Goal: Task Accomplishment & Management: Complete application form

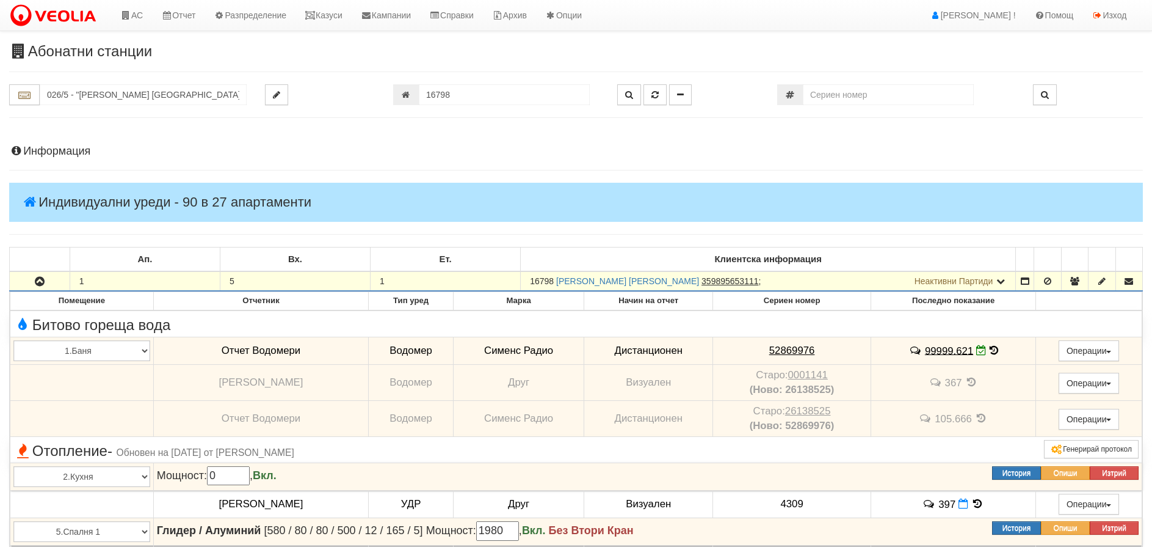
scroll to position [241, 0]
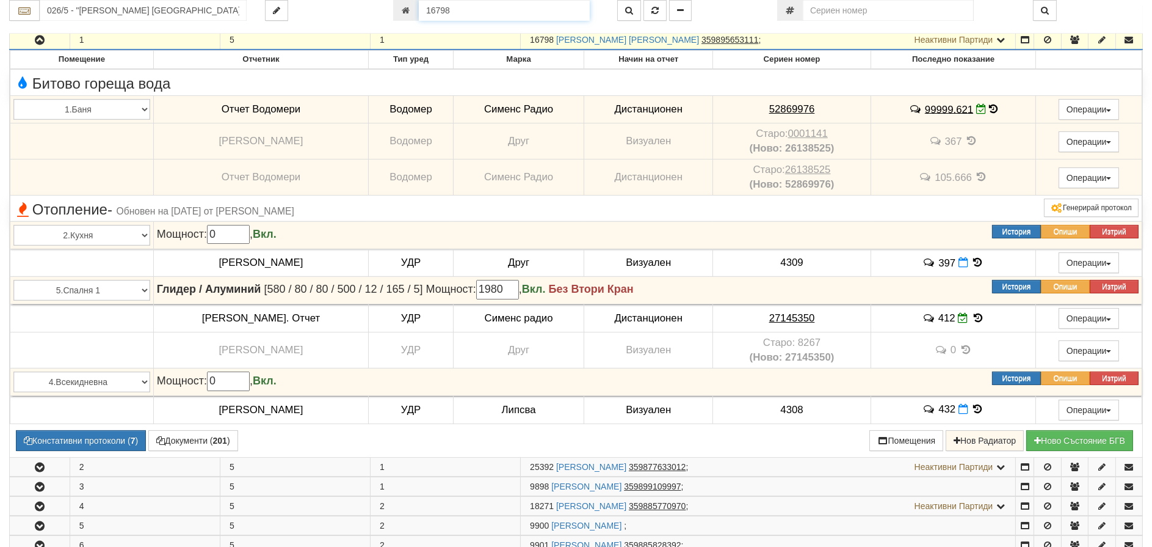
click at [500, 18] on input "16798" at bounding box center [504, 10] width 171 height 21
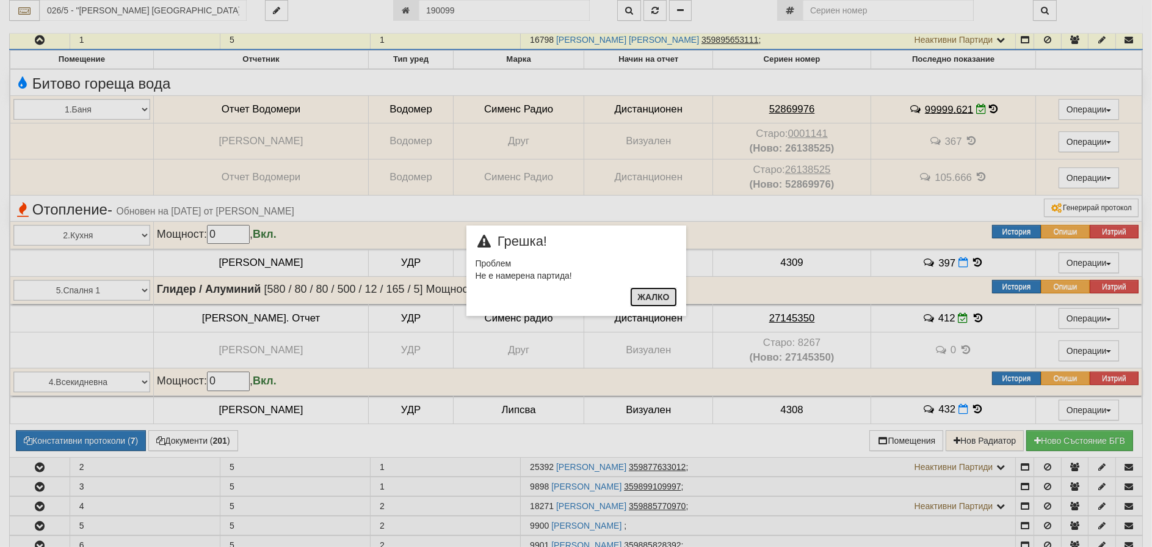
click at [678, 299] on div "× Грешка! Проблем Не е намерена партида! Жалко" at bounding box center [577, 270] width 220 height 90
click at [647, 304] on button "Жалко" at bounding box center [653, 297] width 46 height 20
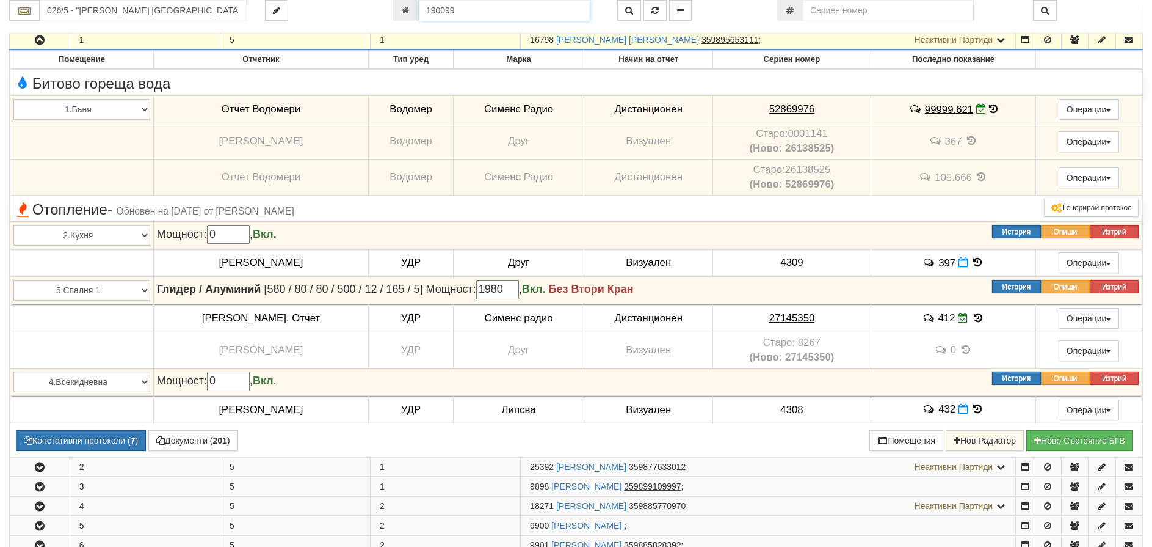
click at [432, 5] on input "190099" at bounding box center [504, 10] width 171 height 21
click at [437, 4] on input "190099" at bounding box center [504, 10] width 171 height 21
type input "19099"
type input "126/3,4 - "ВЕОЛИЯ ЕНЕРДЖИ ВАРНА " ЕАД"
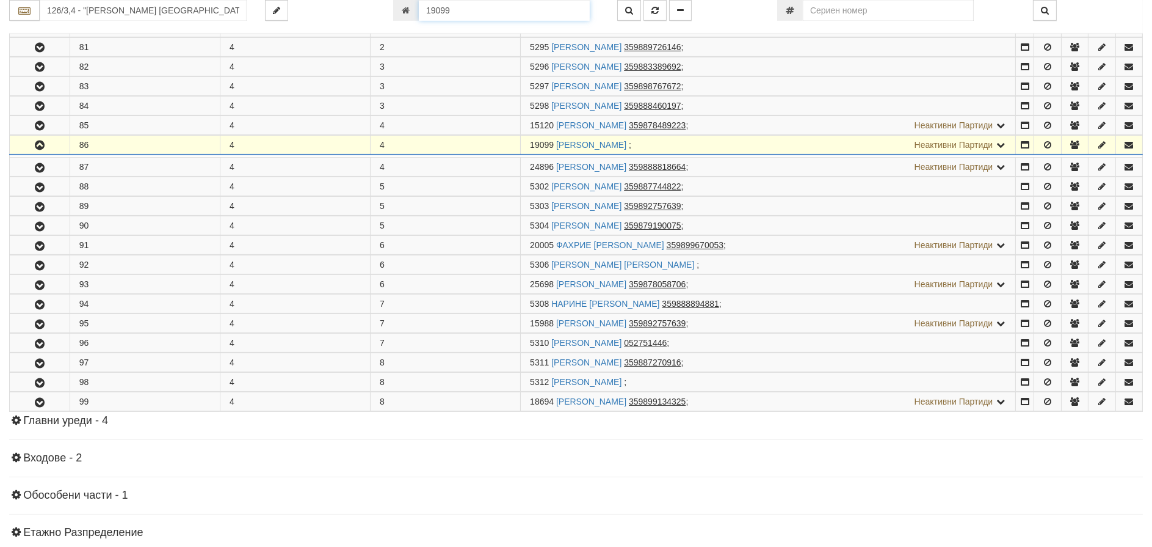
scroll to position [905, 0]
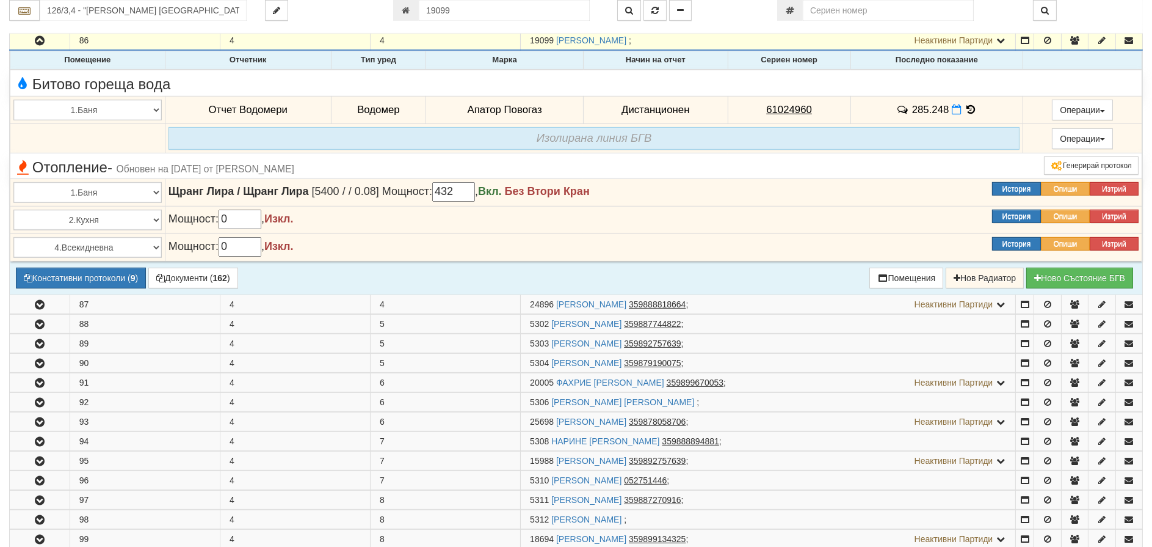
click at [969, 108] on icon at bounding box center [971, 109] width 13 height 10
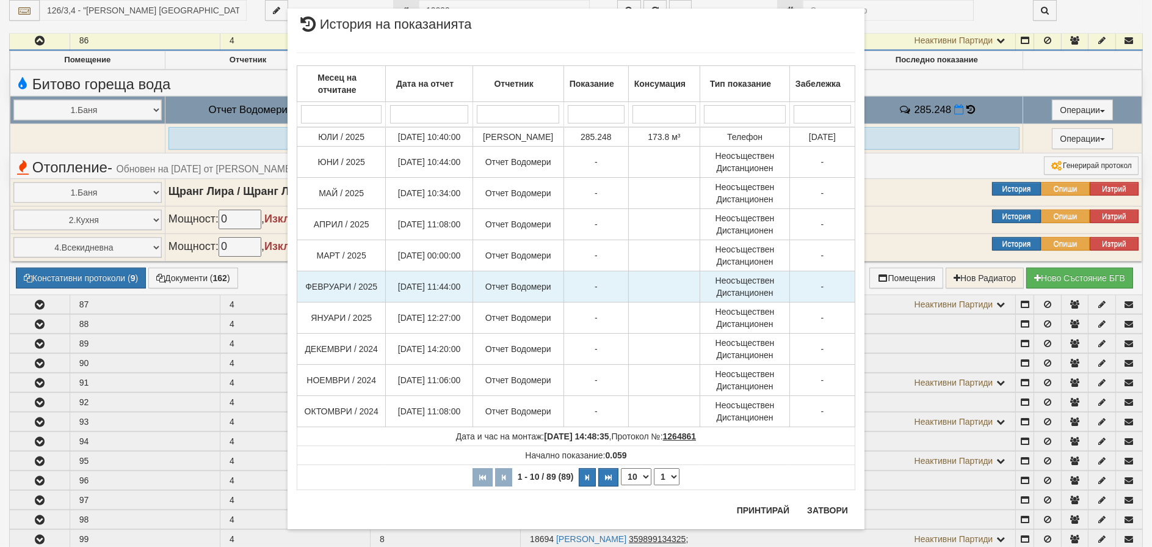
scroll to position [35, 0]
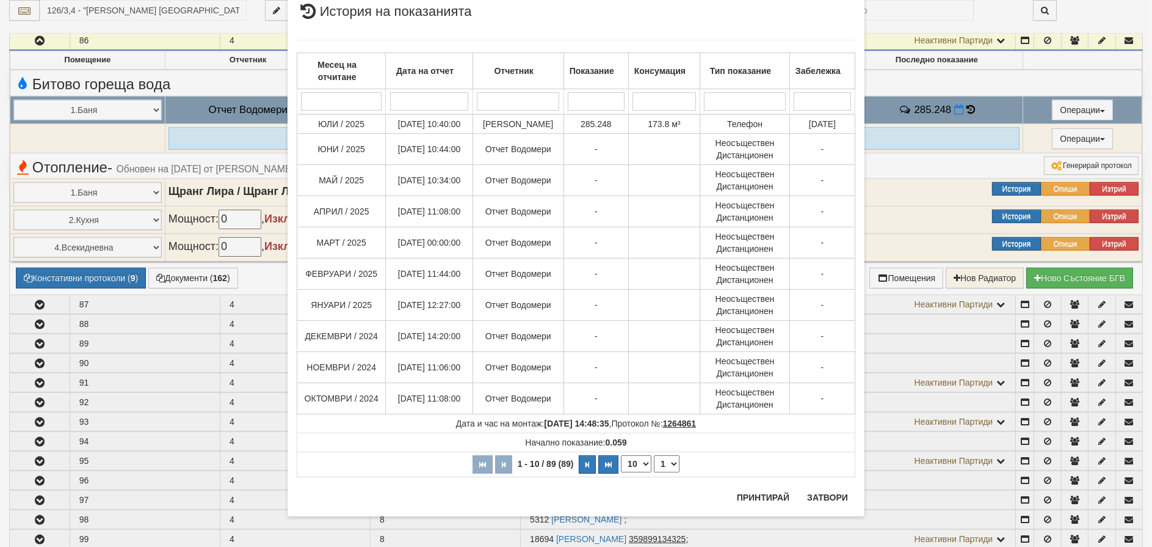
click at [638, 467] on select "10 20 30 40" at bounding box center [636, 463] width 31 height 17
select select "40"
click at [621, 472] on select "10 20 30 40" at bounding box center [636, 463] width 31 height 17
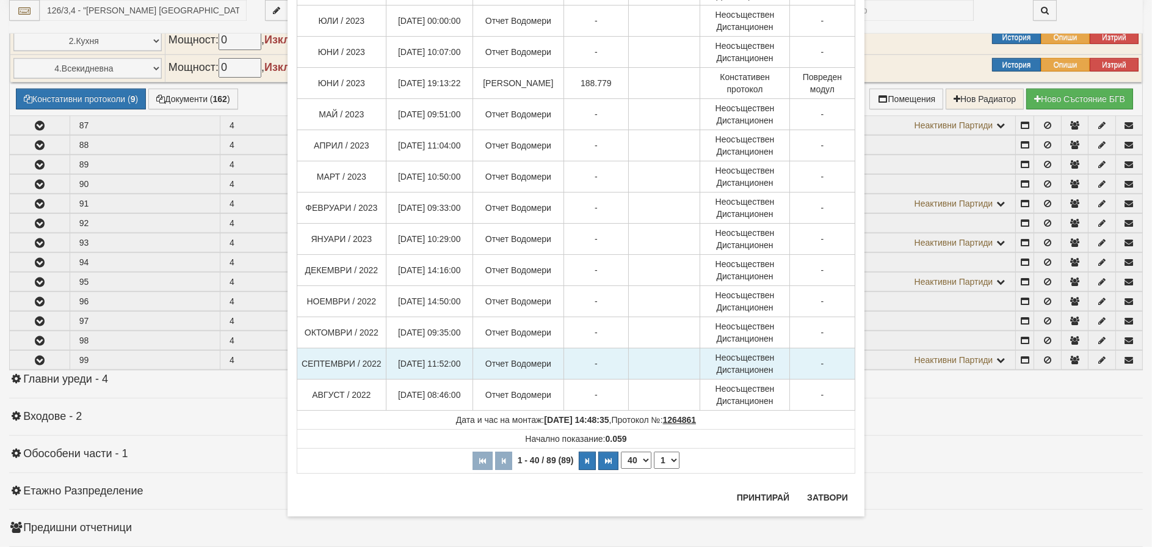
scroll to position [1204, 0]
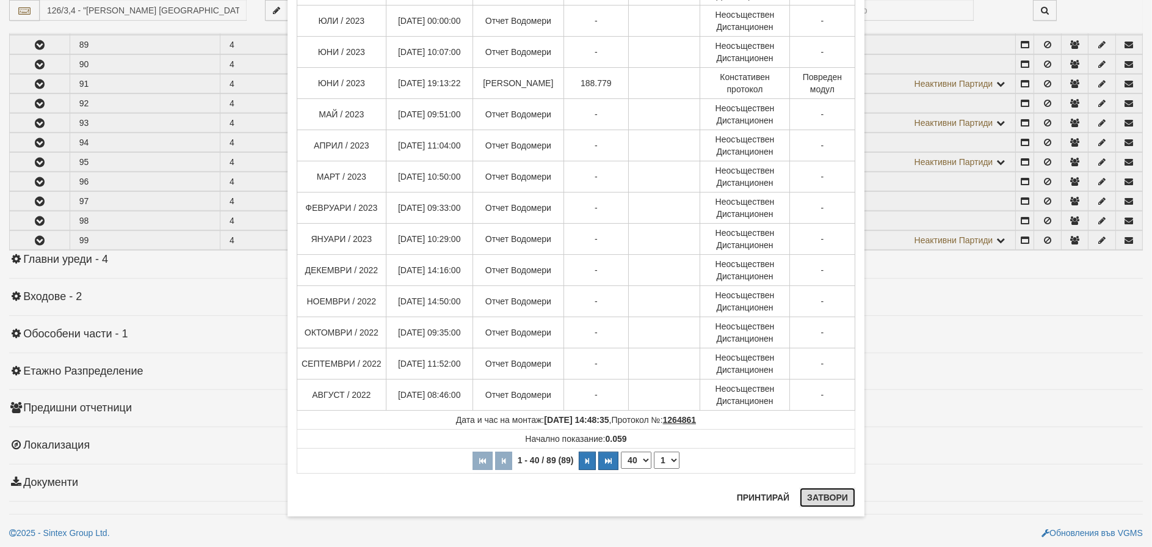
click at [824, 496] on button "Затвори" at bounding box center [828, 497] width 56 height 20
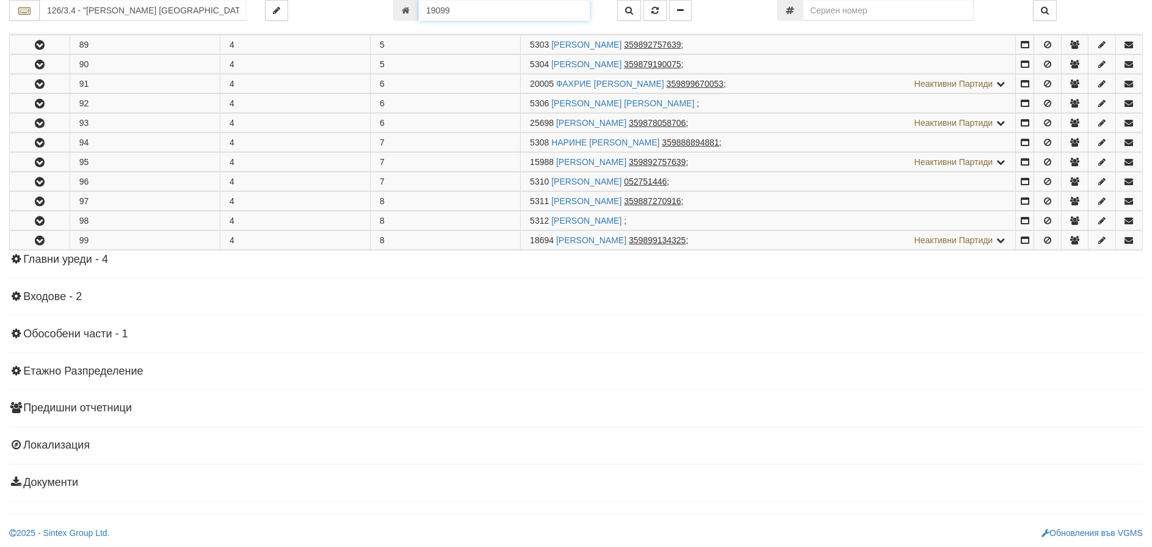
scroll to position [1184, 0]
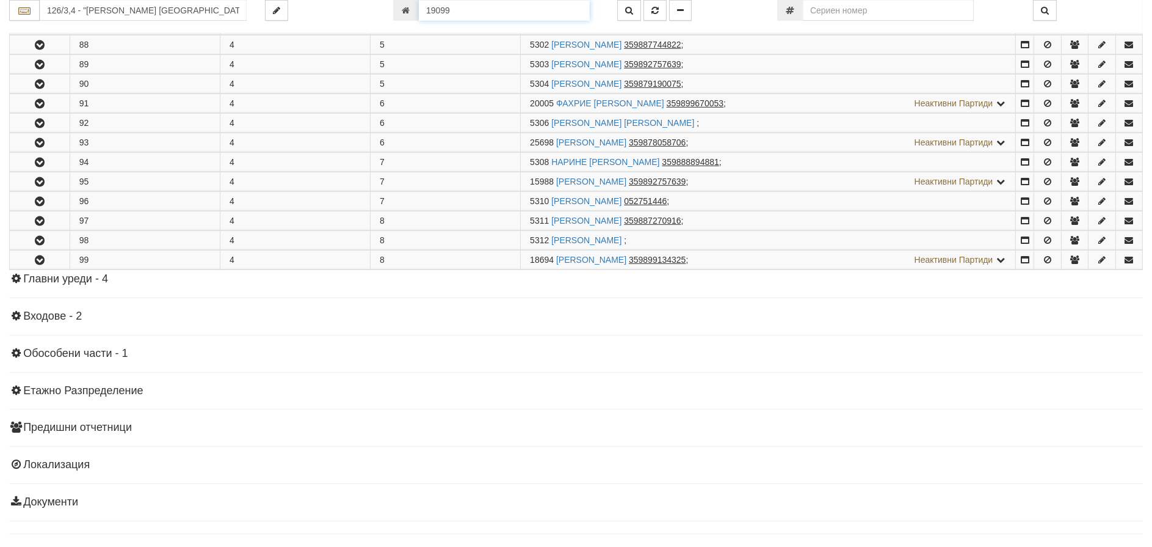
drag, startPoint x: 487, startPoint y: 6, endPoint x: 211, endPoint y: 13, distance: 275.5
click at [225, 13] on div "126/3,4 - "ВЕОЛИЯ ЕНЕРДЖИ ВАРНА " ЕАД 19099" at bounding box center [576, 10] width 1152 height 21
type input "5323"
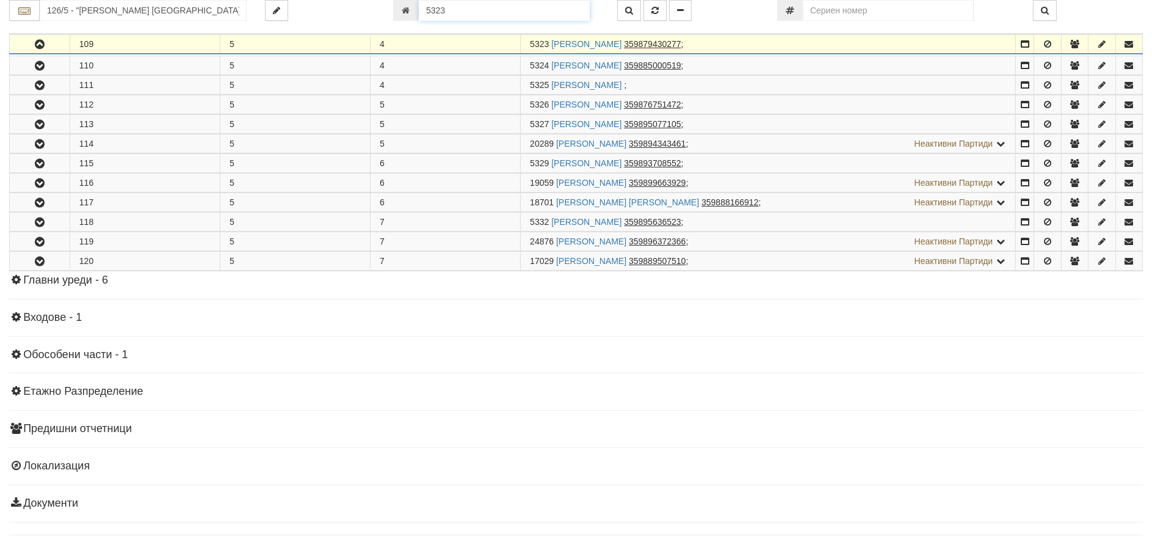
scroll to position [417, 0]
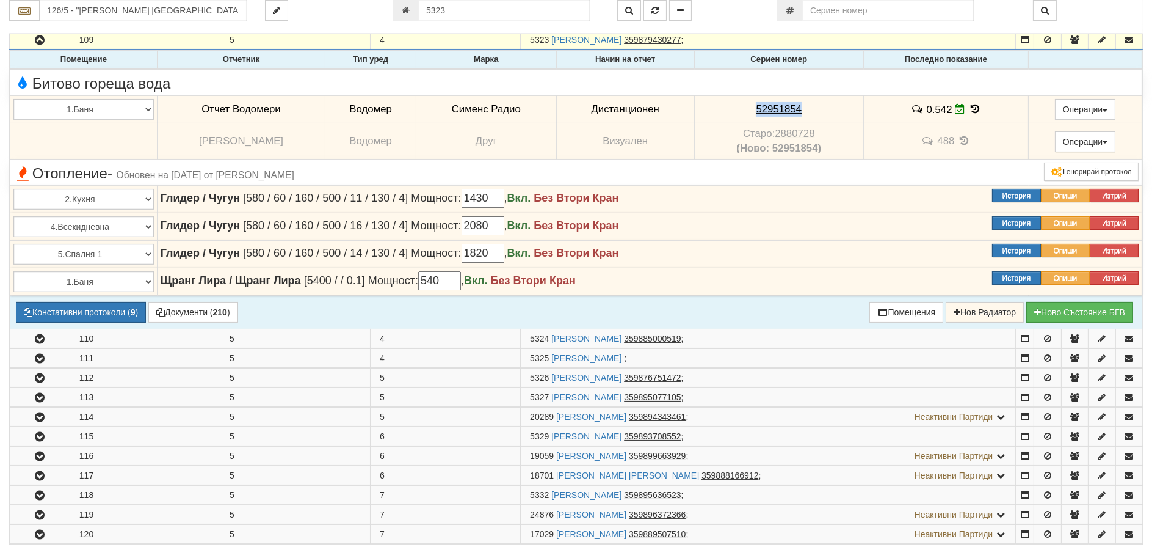
drag, startPoint x: 806, startPoint y: 103, endPoint x: 735, endPoint y: 109, distance: 71.1
click at [735, 109] on td "52951854" at bounding box center [778, 109] width 169 height 28
copy tcxspan "52951854"
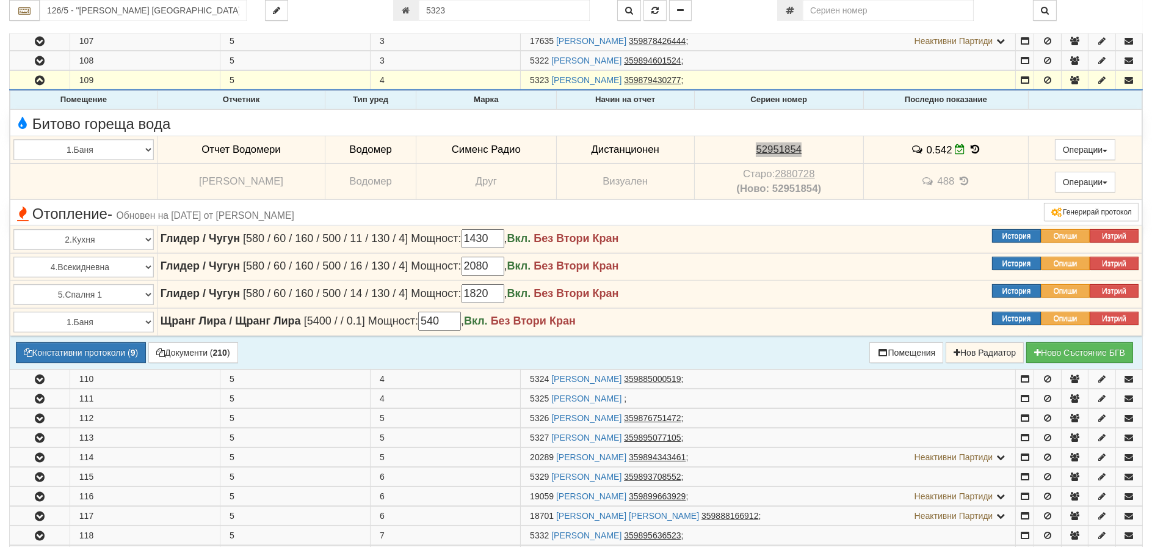
scroll to position [356, 0]
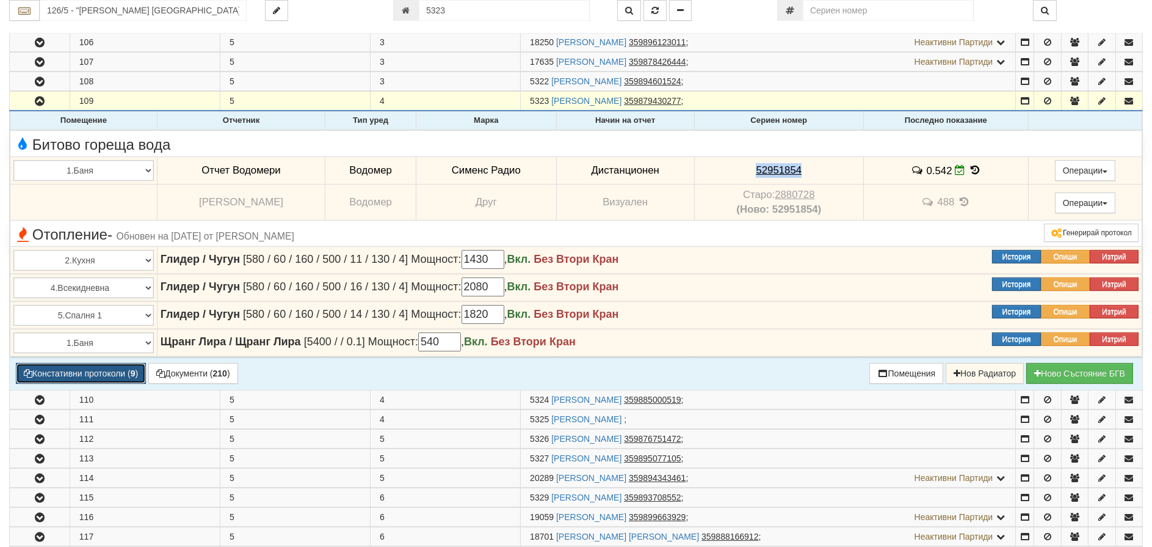
click at [66, 369] on button "Констативни протоколи ( 9 )" at bounding box center [81, 373] width 130 height 21
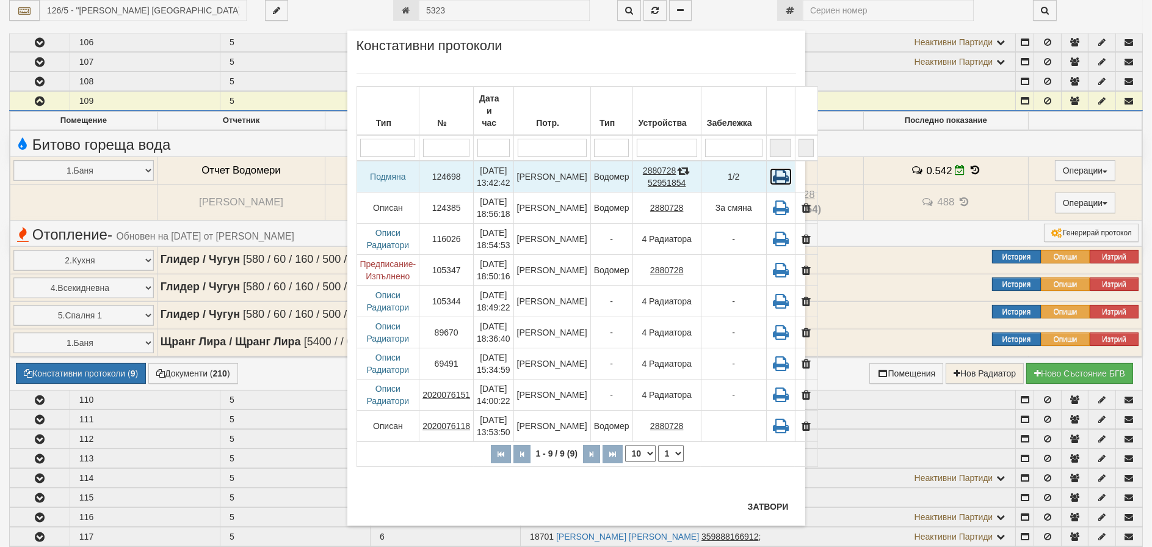
click at [770, 168] on icon at bounding box center [781, 176] width 22 height 17
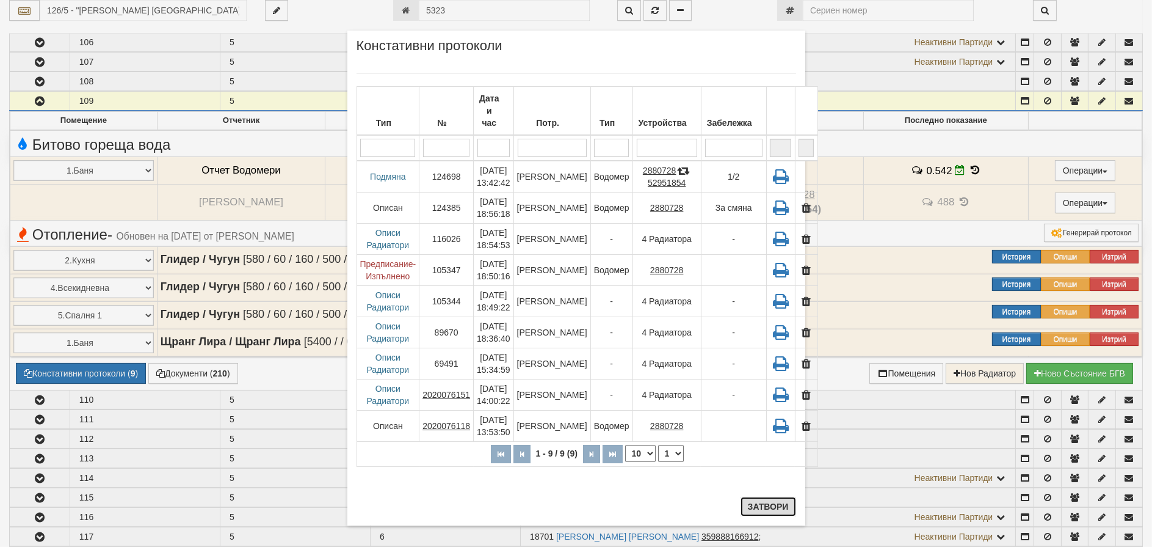
click at [768, 501] on button "Затвори" at bounding box center [769, 506] width 56 height 20
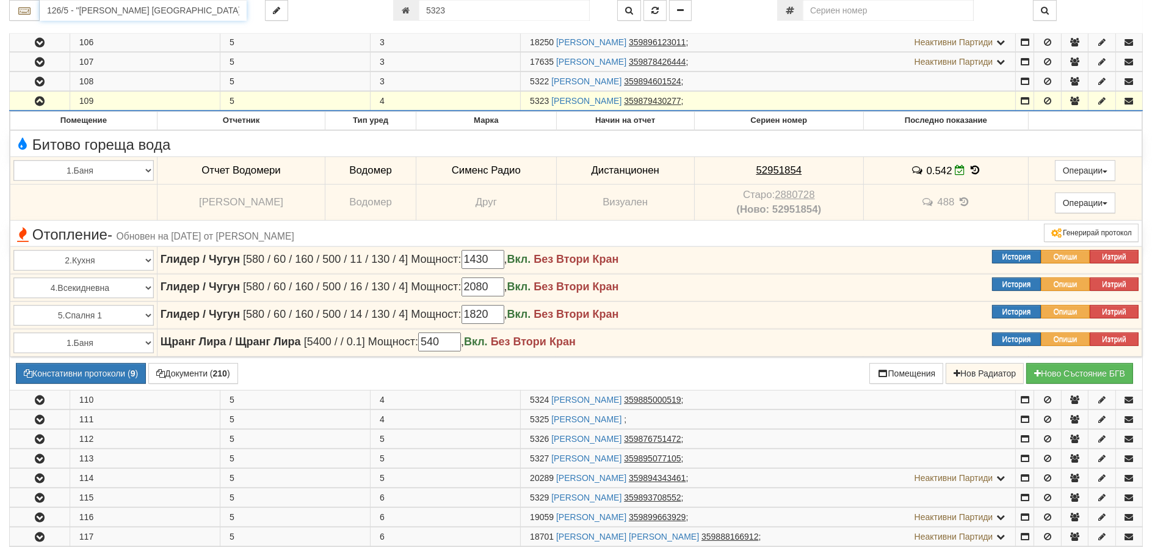
click at [89, 11] on input "126/5 - "ВЕОЛИЯ ЕНЕРДЖИ ВАРНА " ЕАД" at bounding box center [143, 10] width 207 height 21
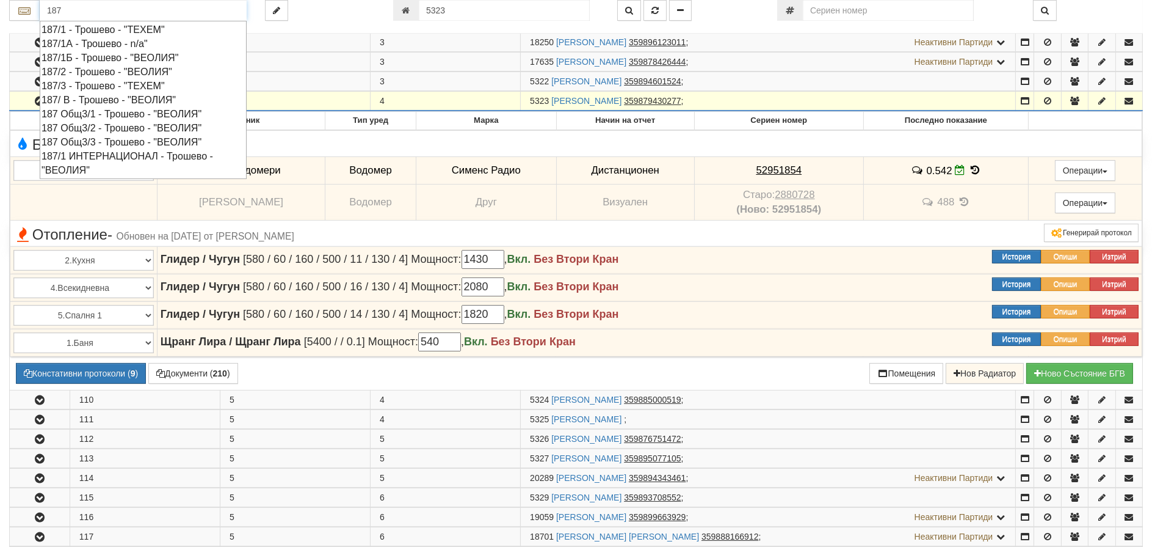
click at [91, 124] on div "187 Общ3/2 - Трошево - "ВЕОЛИЯ"" at bounding box center [143, 128] width 203 height 14
type input "187 Общ3/2 - Трошево - "ВЕОЛИЯ""
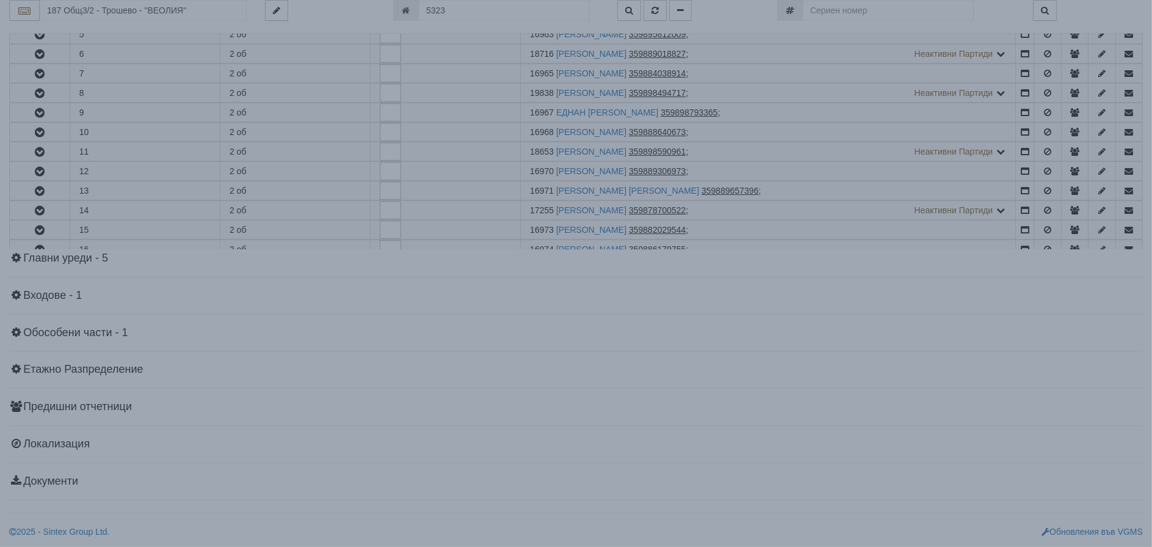
scroll to position [0, 0]
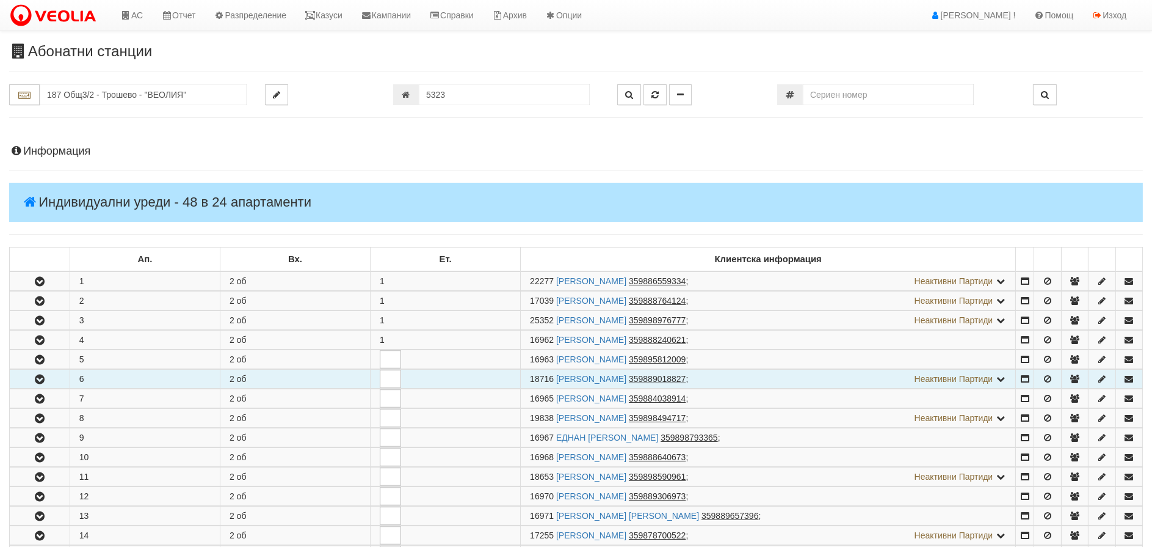
click at [43, 378] on icon "button" at bounding box center [39, 379] width 15 height 9
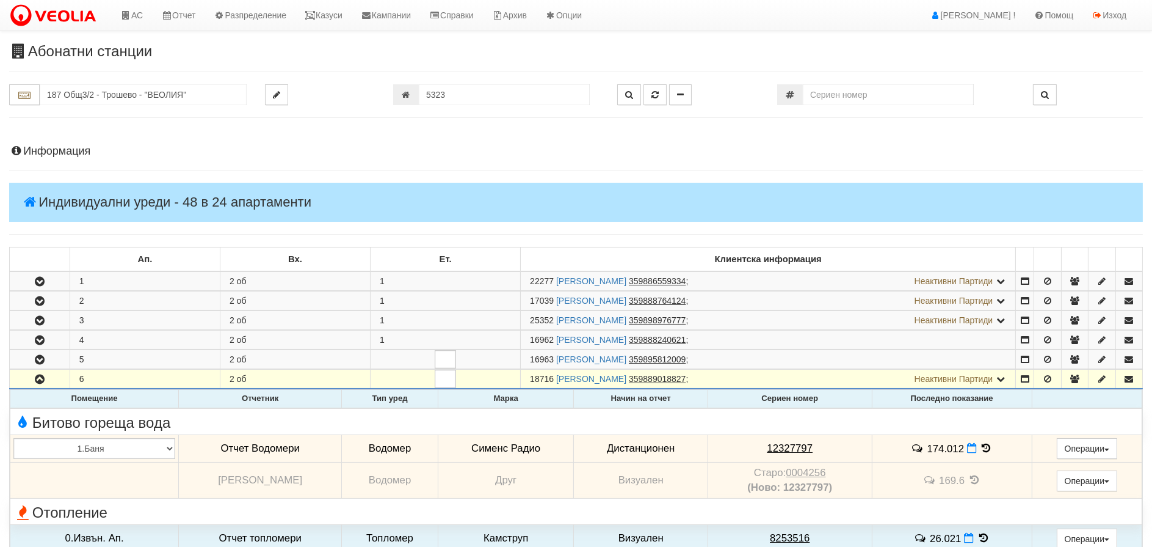
click at [989, 448] on icon at bounding box center [986, 448] width 13 height 10
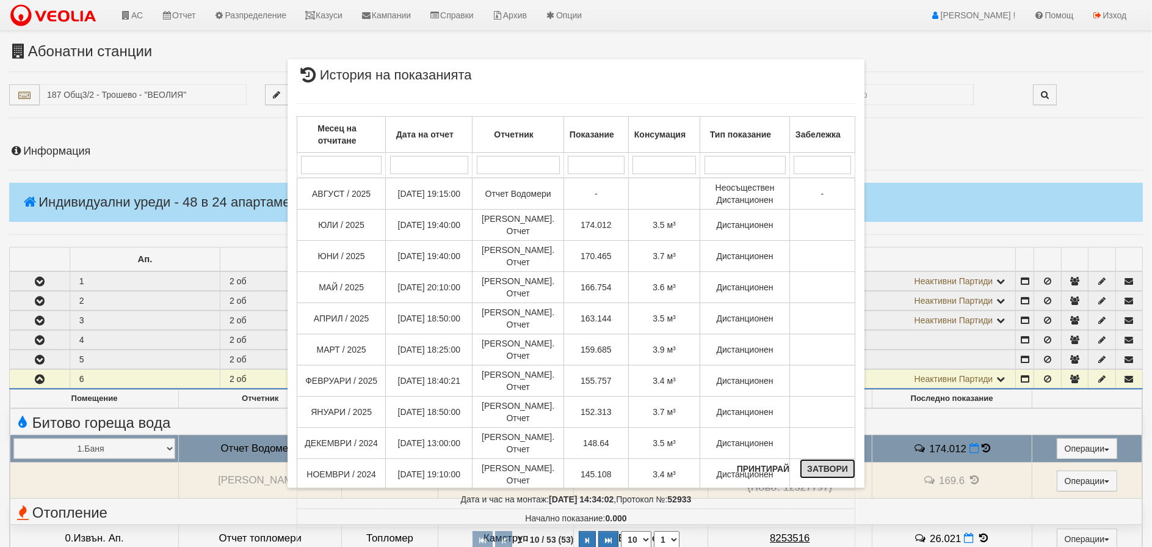
click at [826, 473] on button "Затвори" at bounding box center [828, 469] width 56 height 20
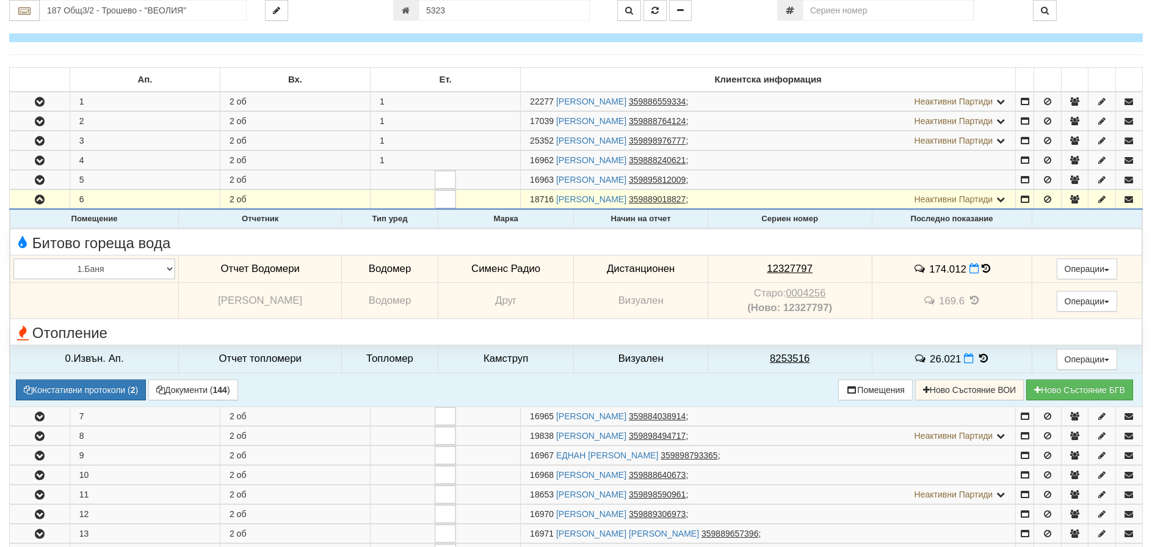
scroll to position [244, 0]
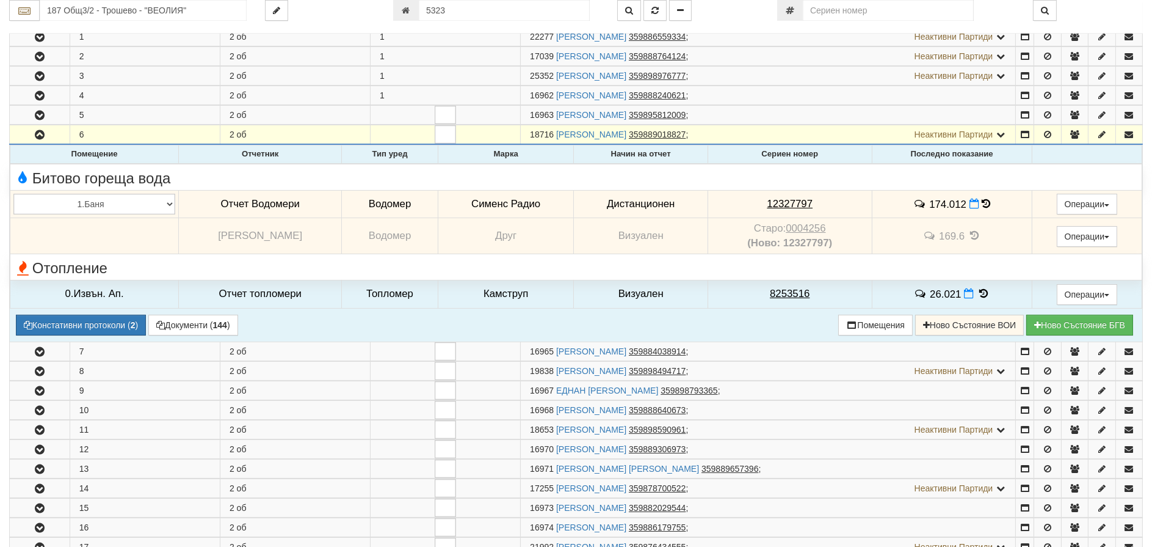
click at [987, 203] on icon at bounding box center [986, 203] width 9 height 10
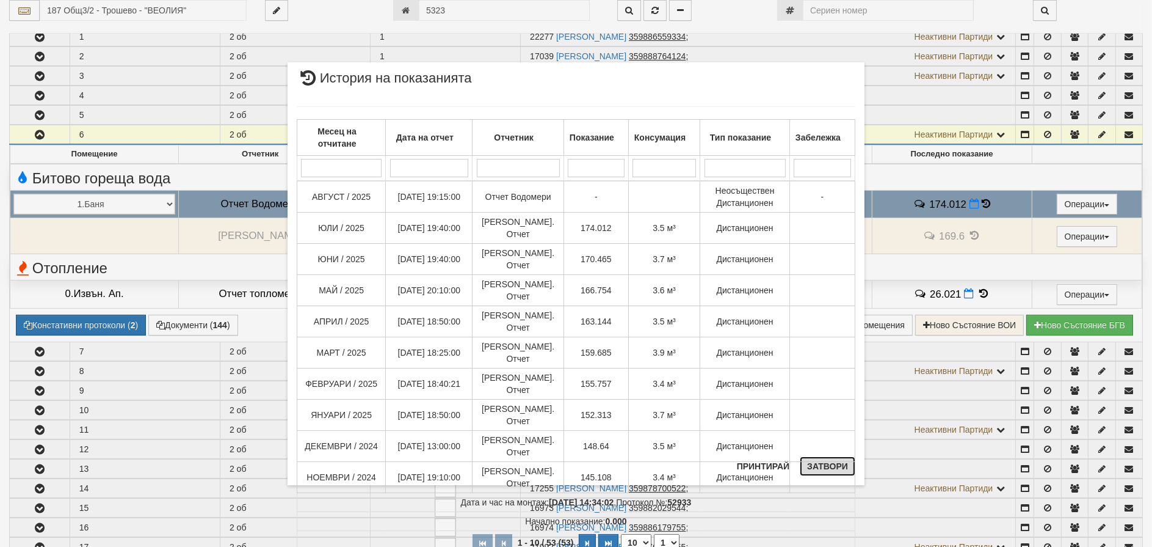
click at [843, 473] on button "Затвори" at bounding box center [828, 466] width 56 height 20
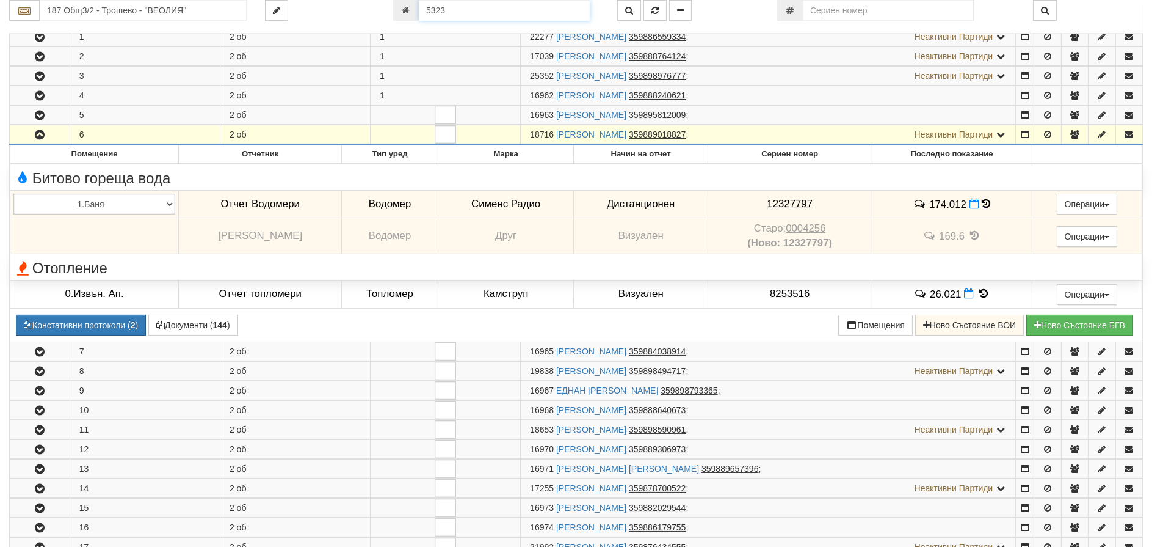
click at [454, 12] on input "5323" at bounding box center [504, 10] width 171 height 21
type input "16473"
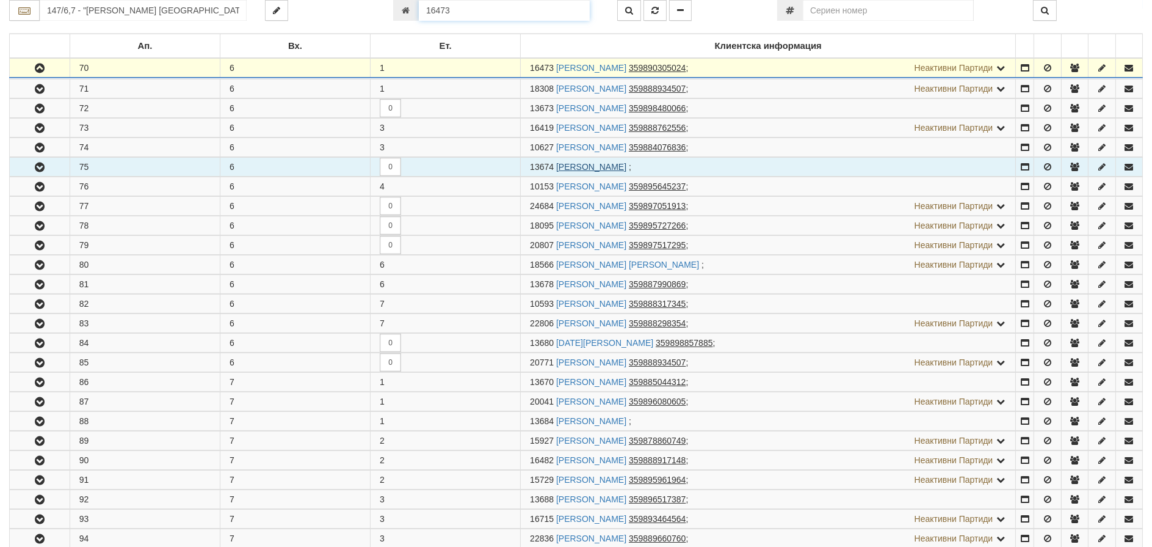
scroll to position [241, 0]
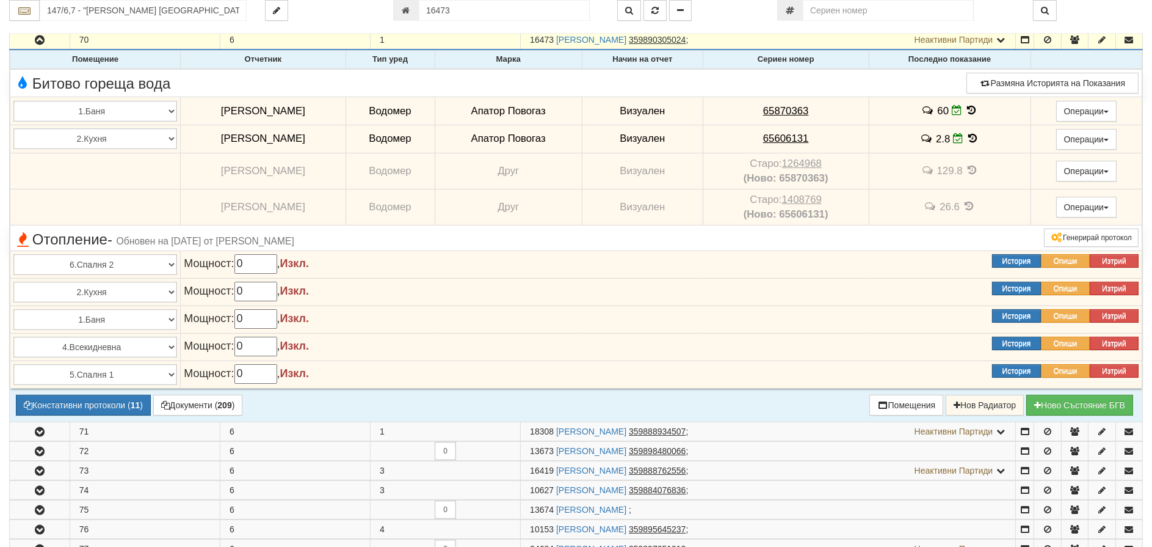
click at [972, 107] on icon at bounding box center [971, 110] width 13 height 10
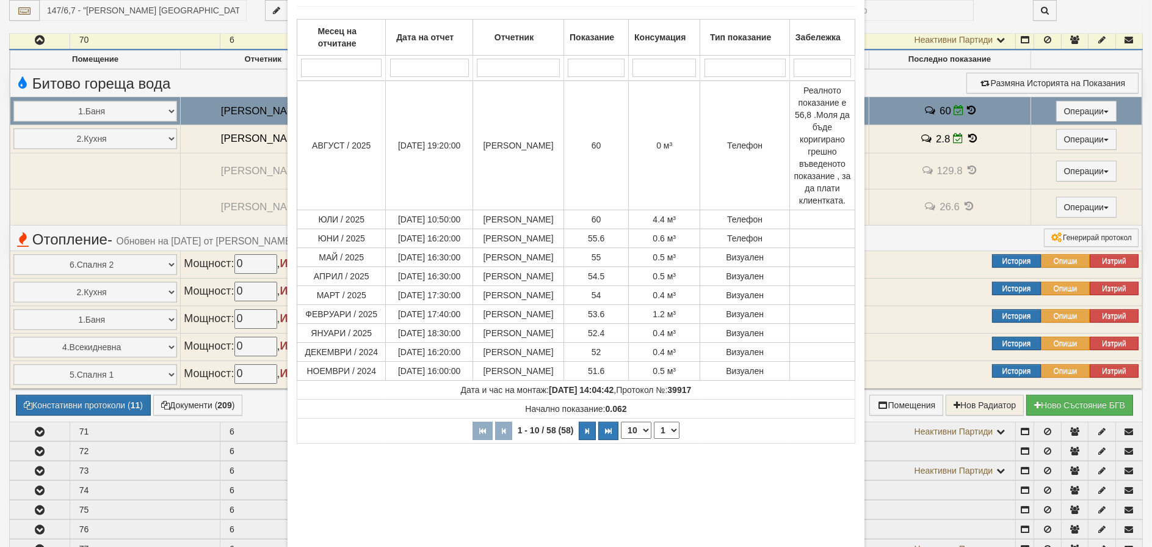
scroll to position [142, 0]
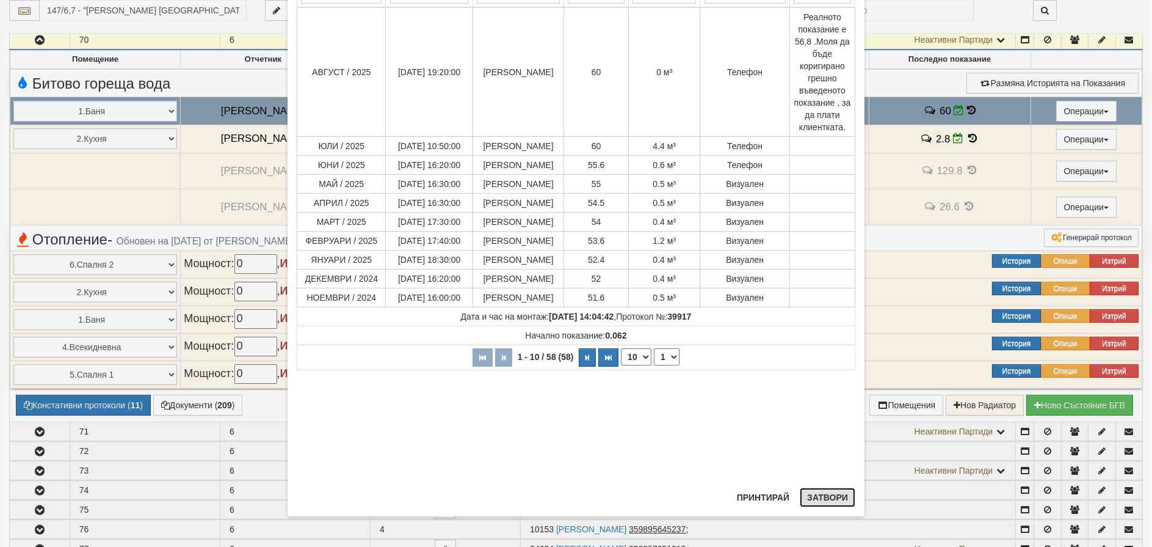
drag, startPoint x: 834, startPoint y: 496, endPoint x: 815, endPoint y: 489, distance: 20.7
click at [834, 496] on button "Затвори" at bounding box center [828, 497] width 56 height 20
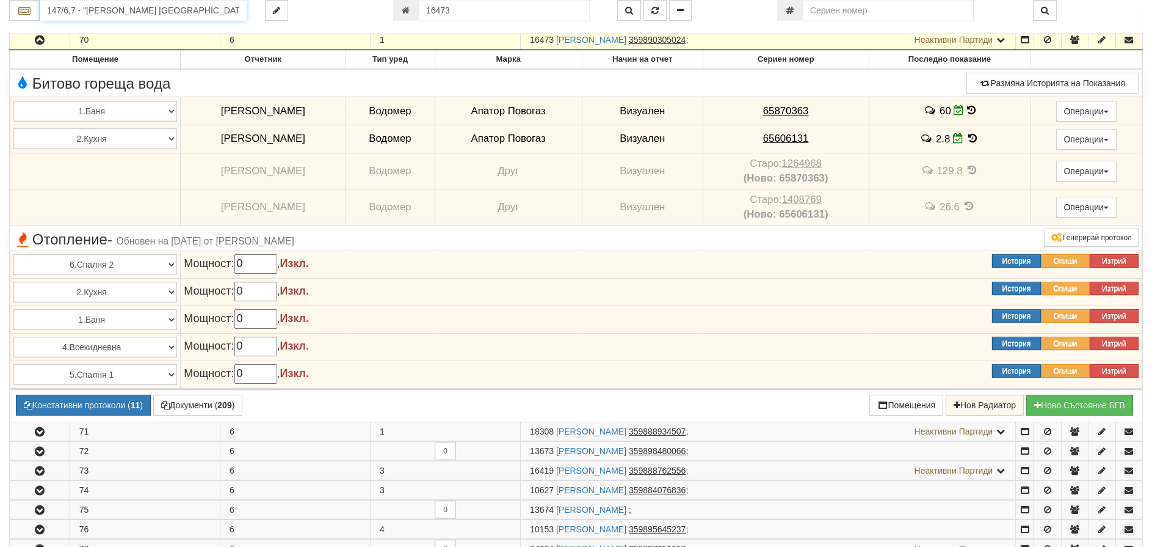
click at [178, 15] on input "147/6,7 - "ВЕОЛИЯ ЕНЕРДЖИ ВАРНА " ЕАД" at bounding box center [143, 10] width 207 height 21
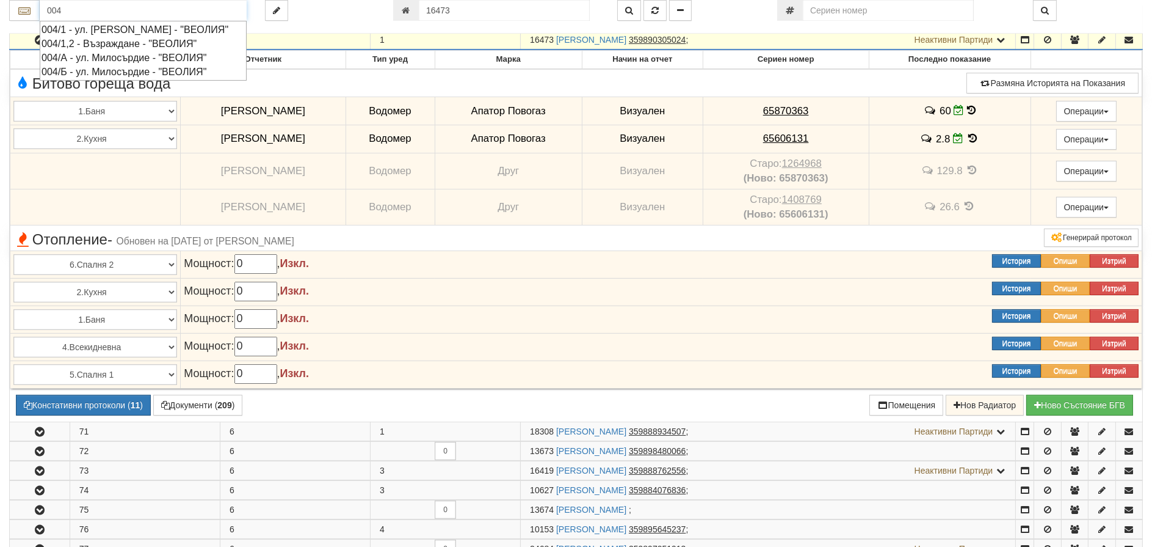
click at [78, 65] on div "004/А - ул. Милосърдие - "ВЕОЛИЯ"" at bounding box center [143, 58] width 203 height 14
type input "004/А - ул. Милосърдие - "ВЕОЛИЯ""
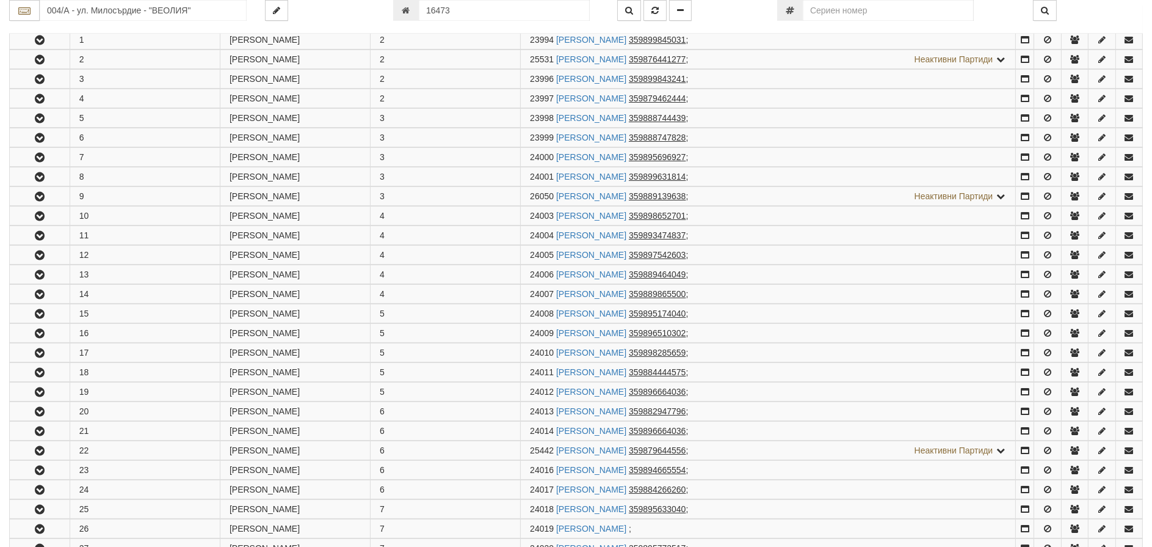
scroll to position [0, 0]
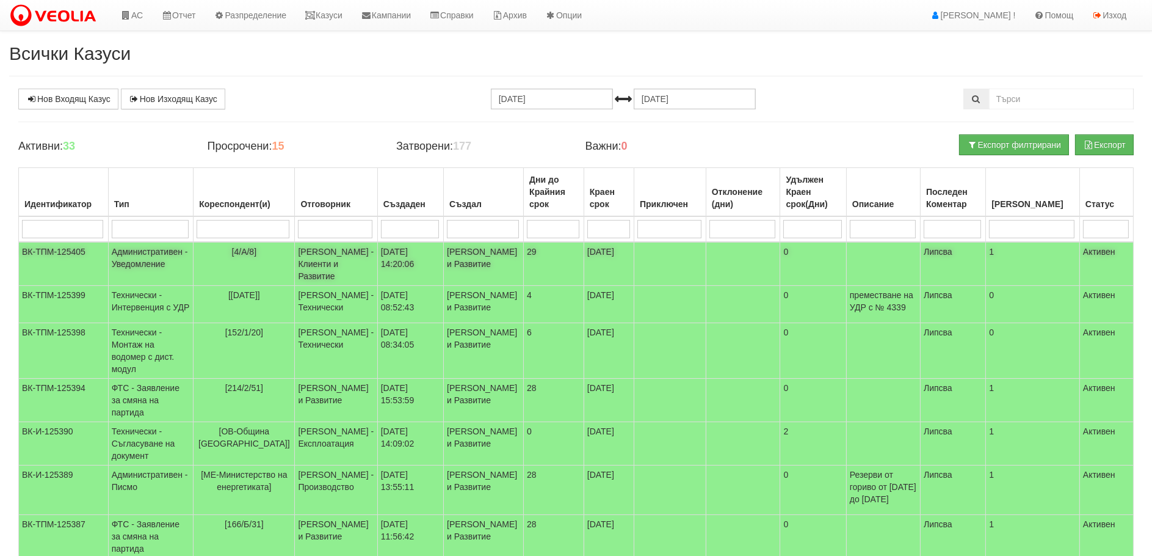
click at [144, 250] on td "Административен - Уведомление" at bounding box center [150, 264] width 85 height 44
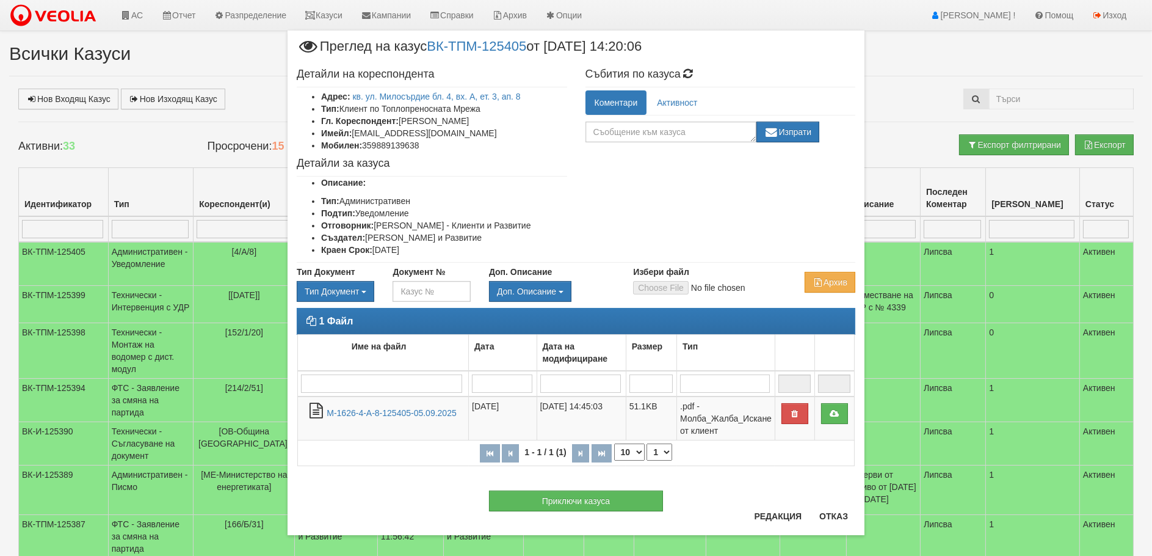
click at [573, 486] on div "Приключи казуса" at bounding box center [576, 494] width 192 height 33
click at [571, 504] on button "Приключи казуса" at bounding box center [576, 500] width 174 height 21
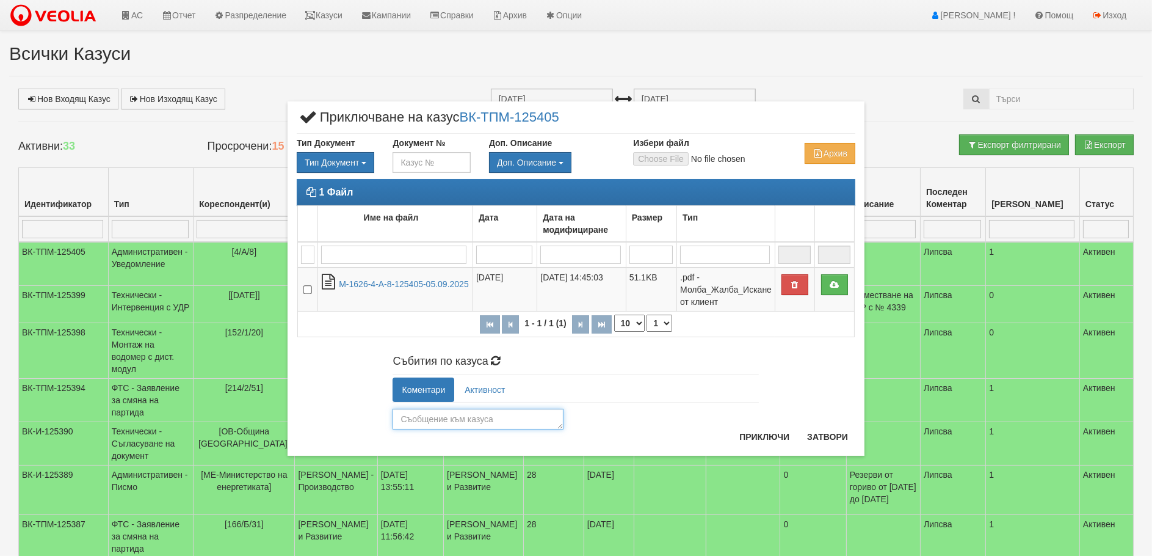
click at [423, 423] on textarea at bounding box center [478, 419] width 171 height 21
type textarea "Обработено"
click at [765, 433] on button "Приключи" at bounding box center [764, 437] width 65 height 20
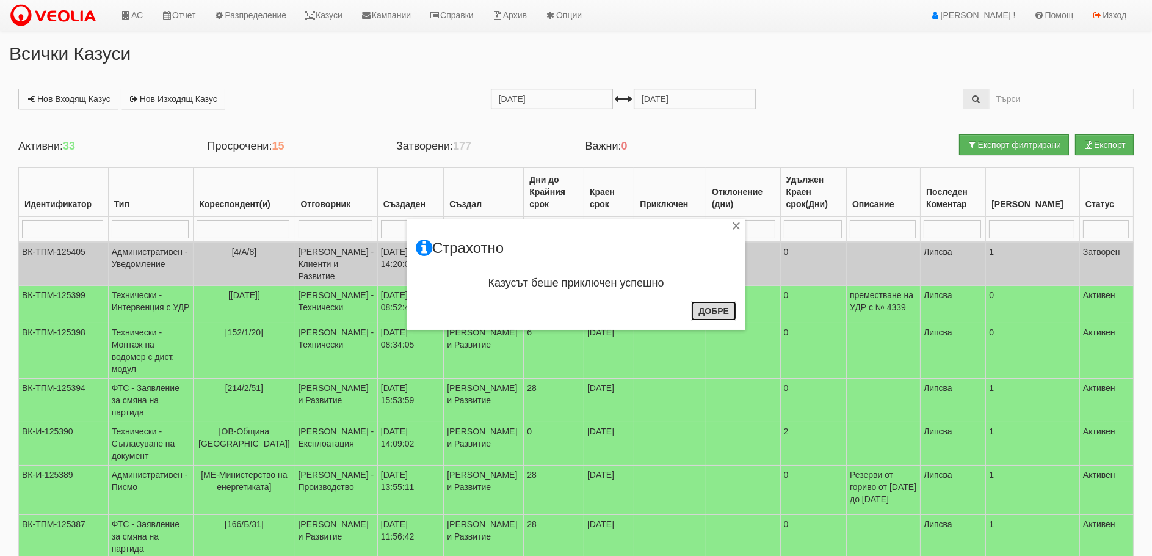
click at [718, 312] on button "Добре" at bounding box center [713, 311] width 45 height 20
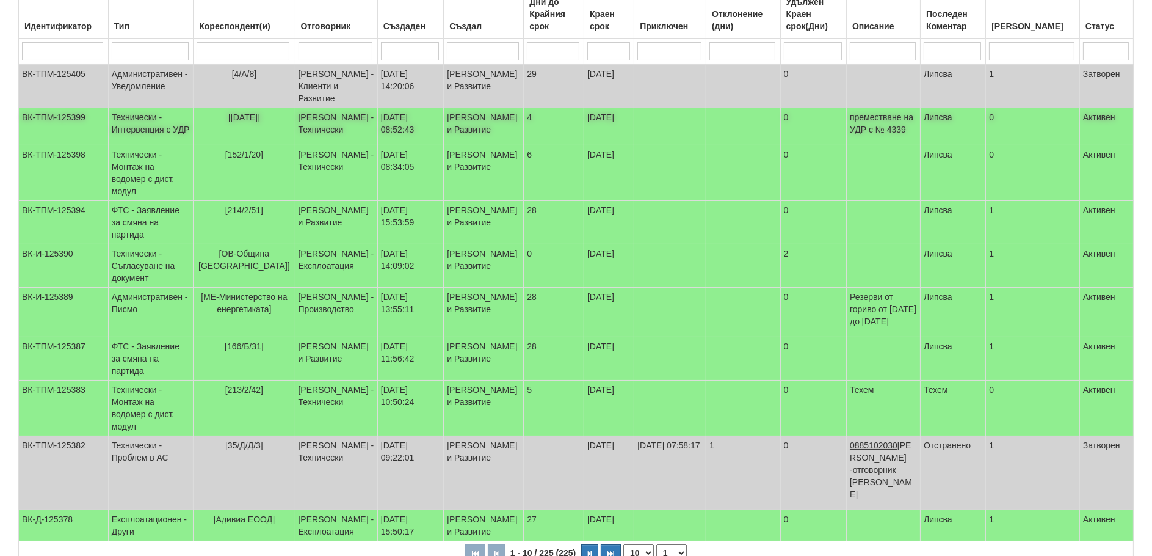
scroll to position [183, 0]
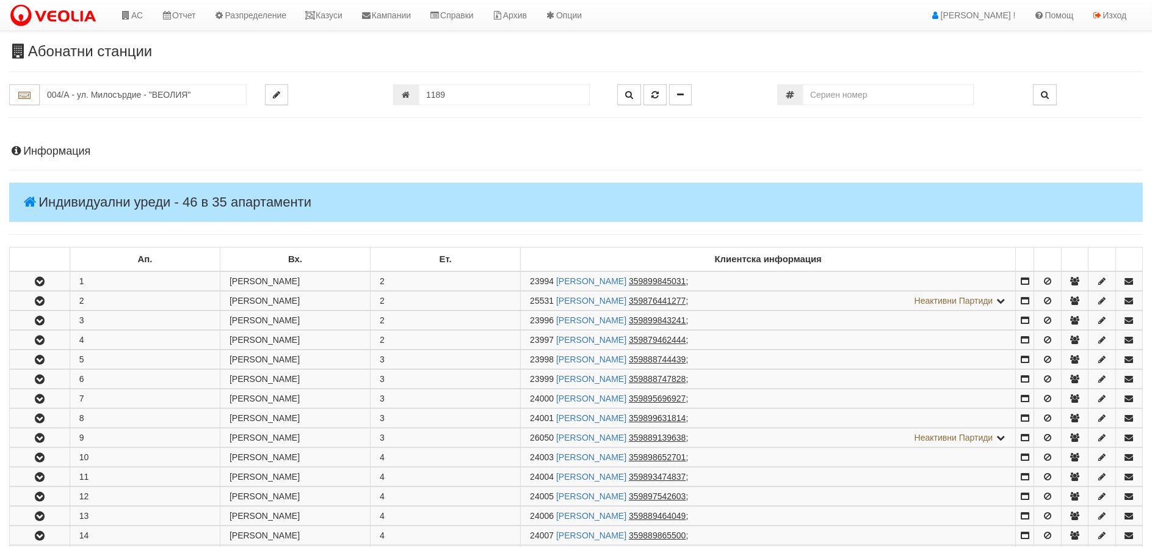
type input "1189"
type input "218/1 - "[PERSON_NAME] [GEOGRAPHIC_DATA] " ЕАД"
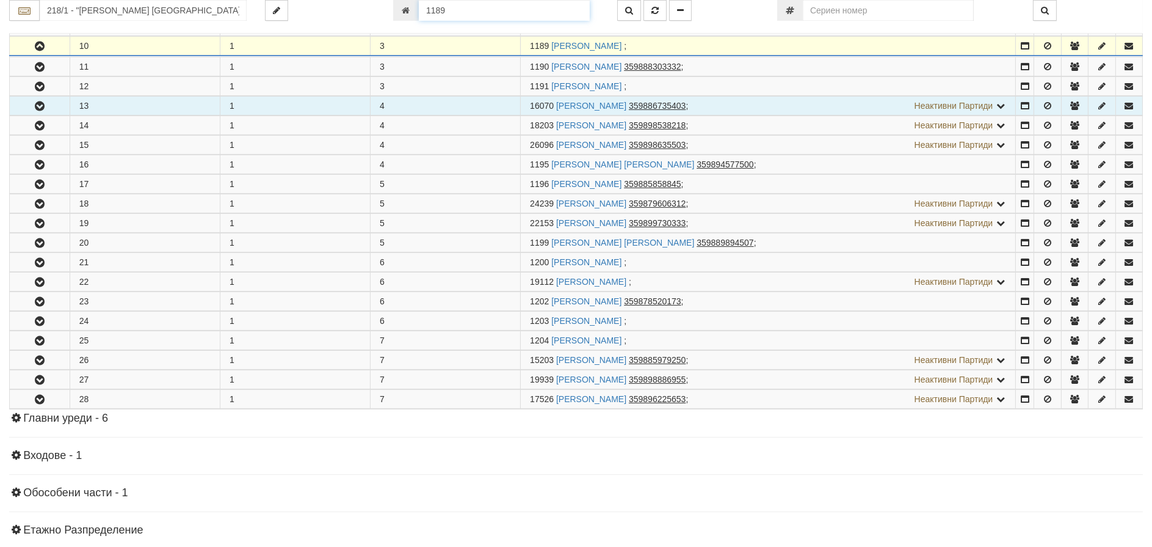
scroll to position [417, 0]
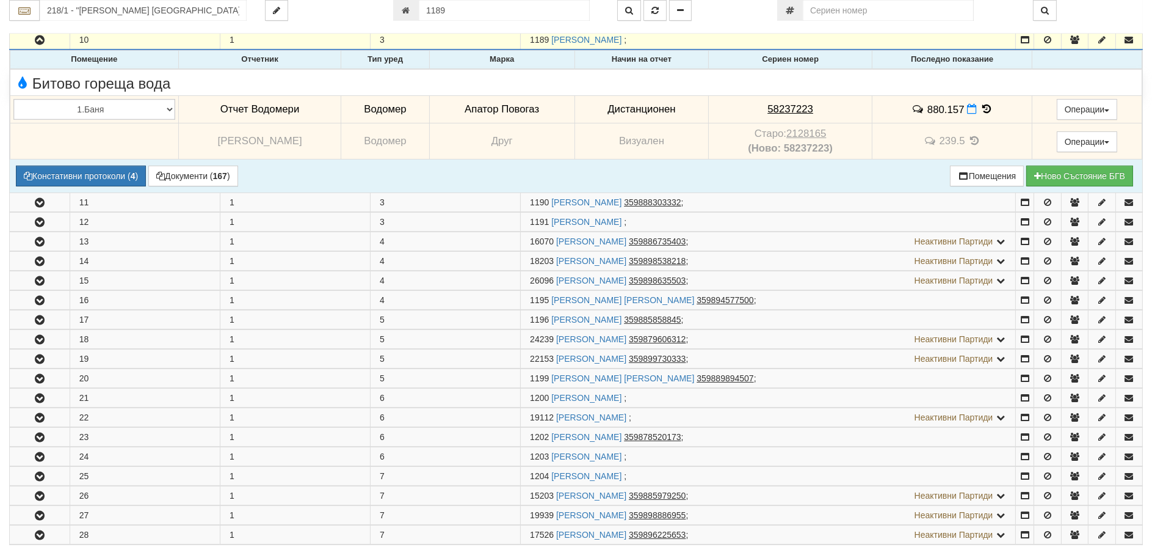
click at [980, 108] on icon at bounding box center [986, 109] width 13 height 10
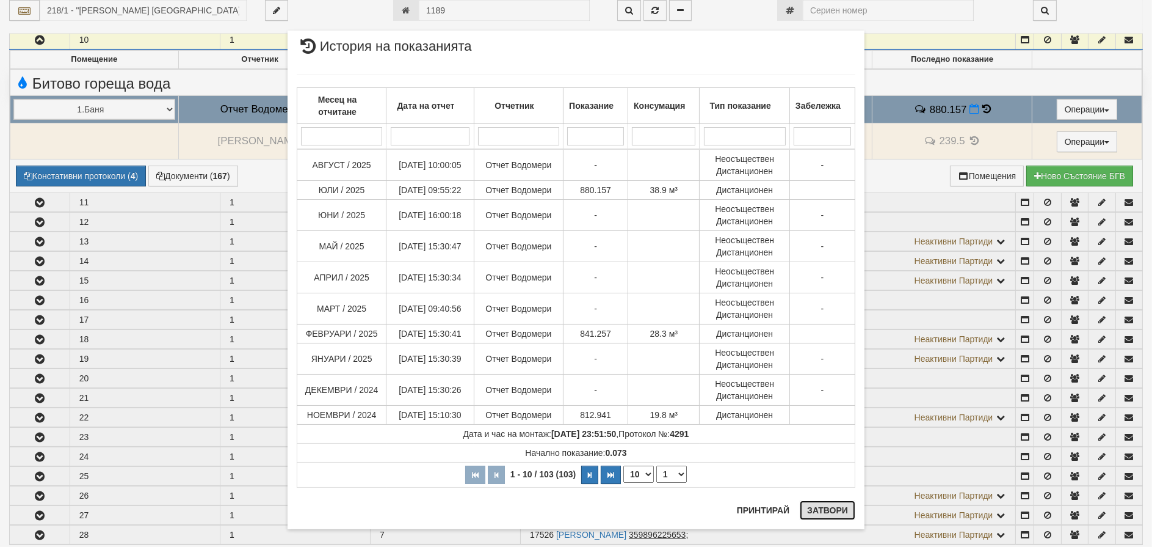
drag, startPoint x: 838, startPoint y: 503, endPoint x: 773, endPoint y: 464, distance: 76.1
click at [838, 506] on button "Затвори" at bounding box center [828, 510] width 56 height 20
